Goal: Navigation & Orientation: Find specific page/section

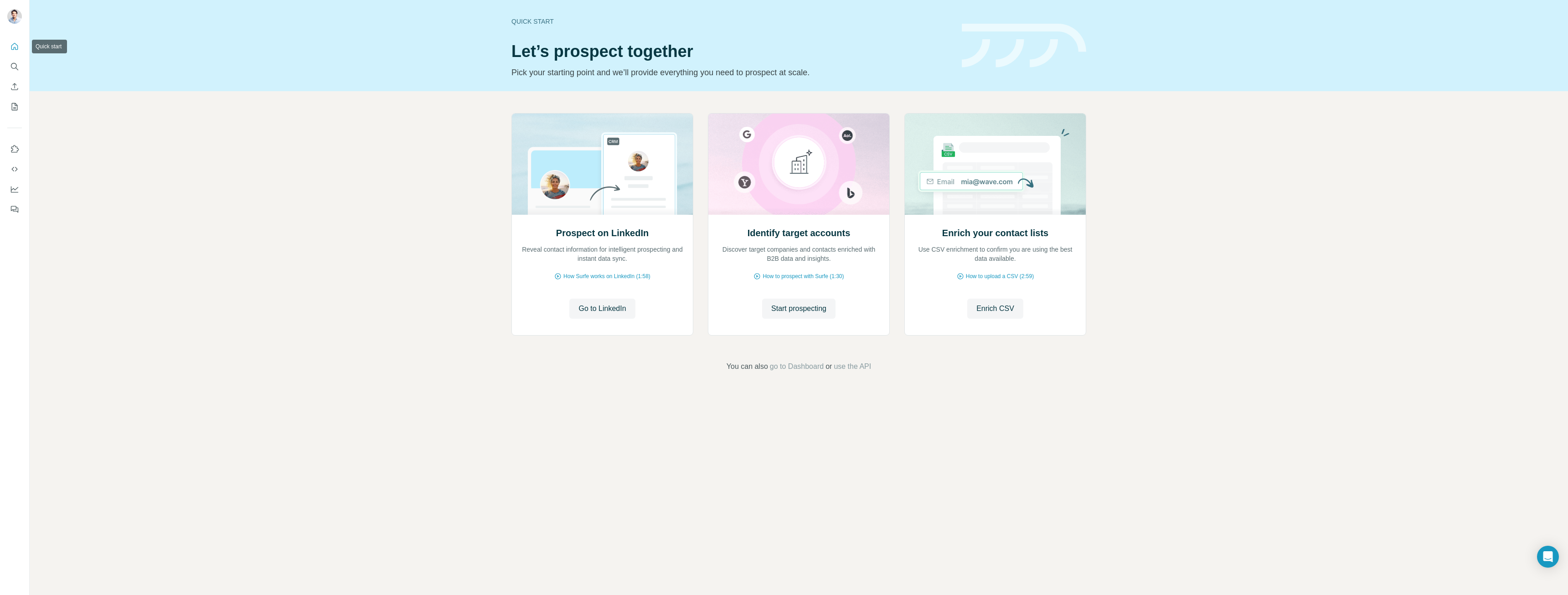
click at [17, 44] on icon "Quick start" at bounding box center [15, 46] width 7 height 7
click at [606, 311] on span "Go to LinkedIn" at bounding box center [602, 309] width 47 height 11
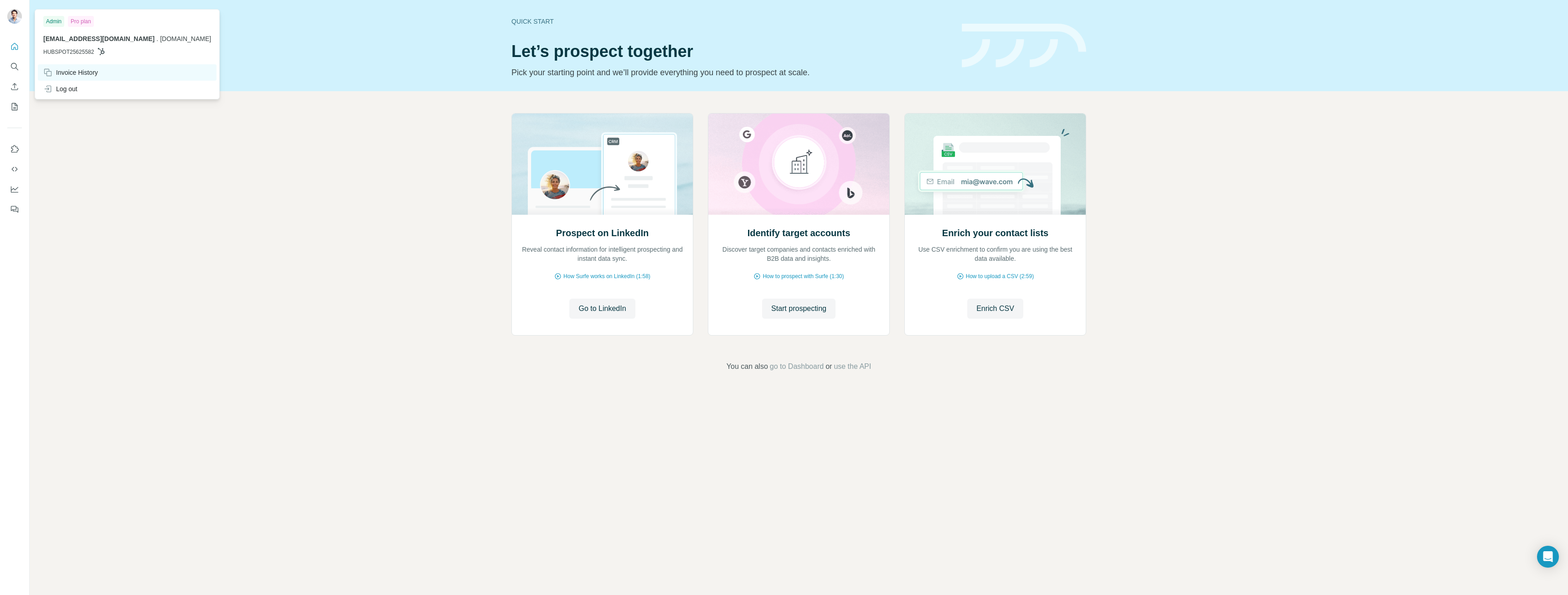
click at [98, 69] on div "Invoice History" at bounding box center [71, 72] width 55 height 9
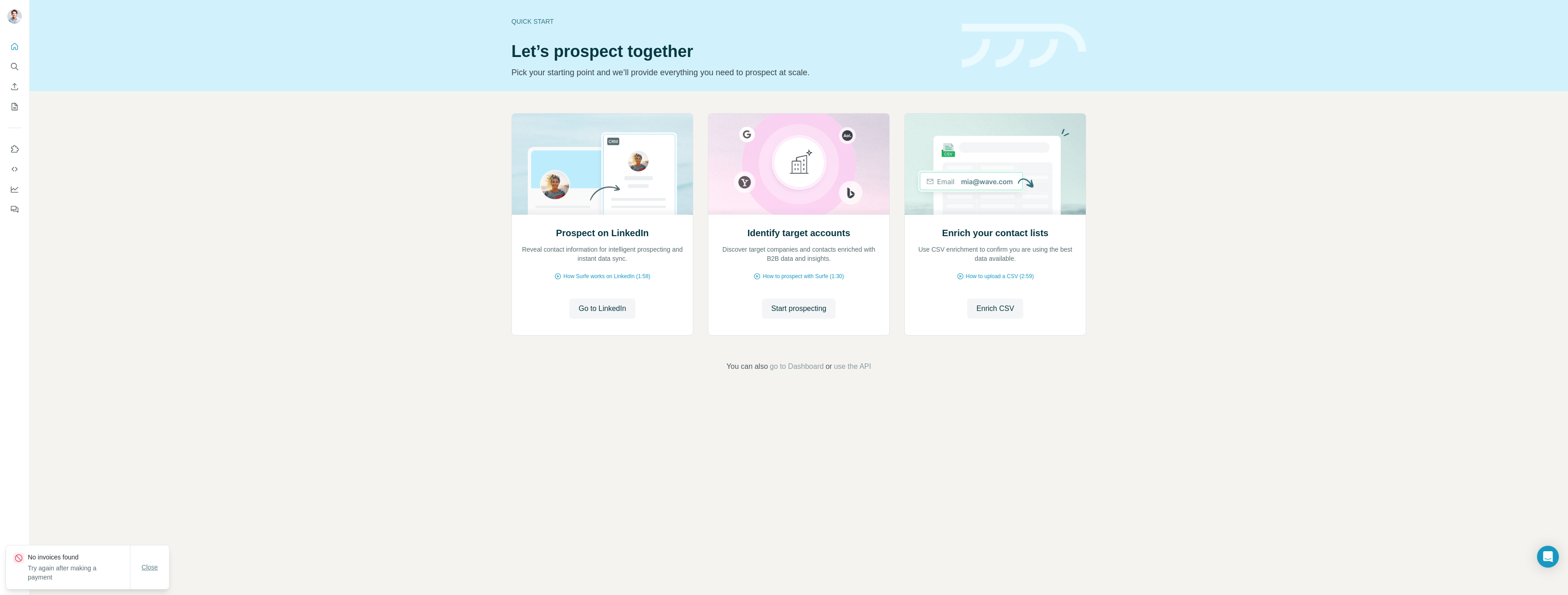
click at [150, 568] on span "Close" at bounding box center [150, 567] width 16 height 9
click at [17, 150] on icon "Use Surfe on LinkedIn" at bounding box center [14, 149] width 9 height 9
